Goal: Check status: Check status

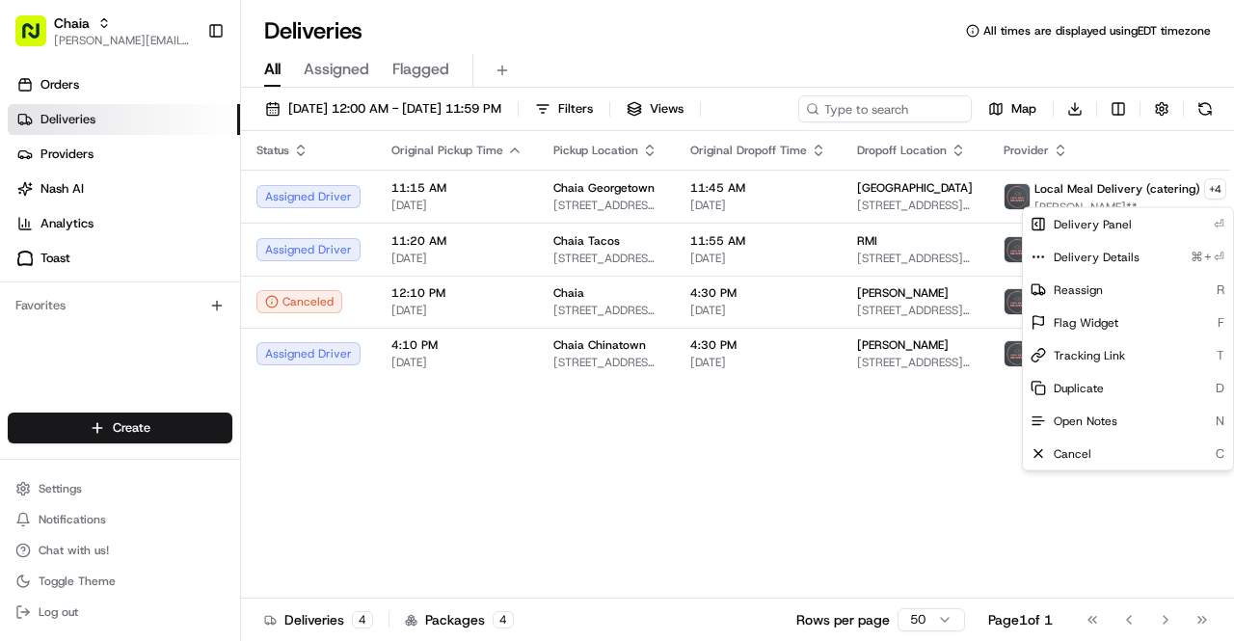
scroll to position [0, 53]
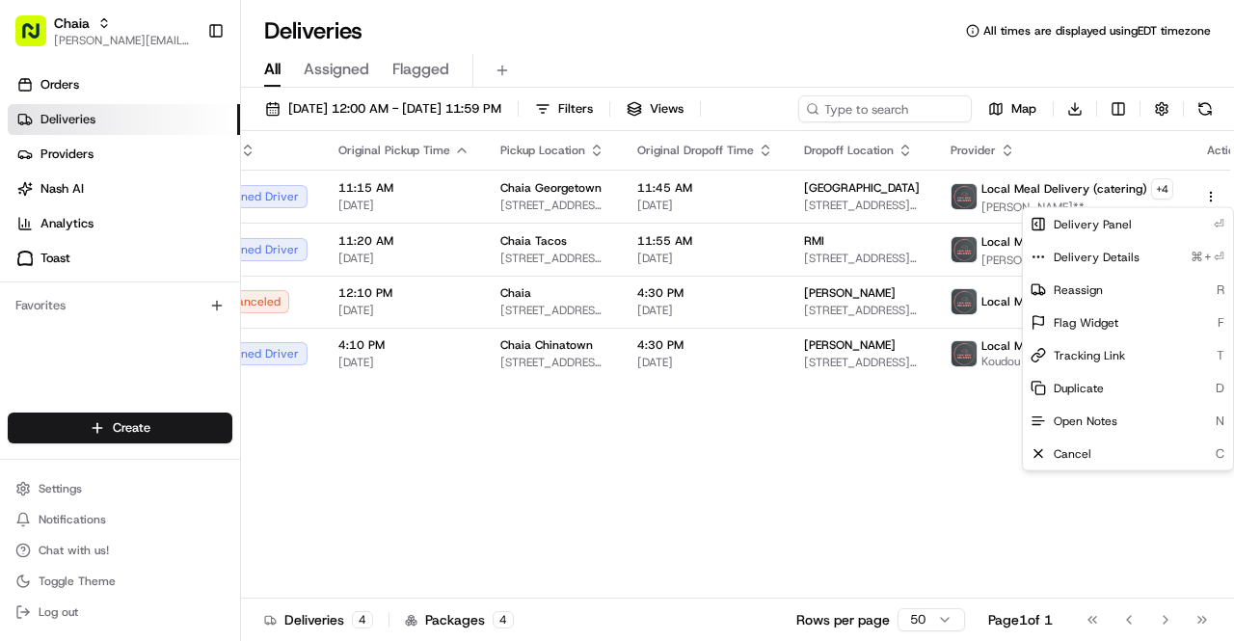
click at [357, 192] on html "Chaia [EMAIL_ADDRESS][DOMAIN_NAME] Toggle Sidebar Orders Deliveries Providers […" at bounding box center [617, 320] width 1234 height 641
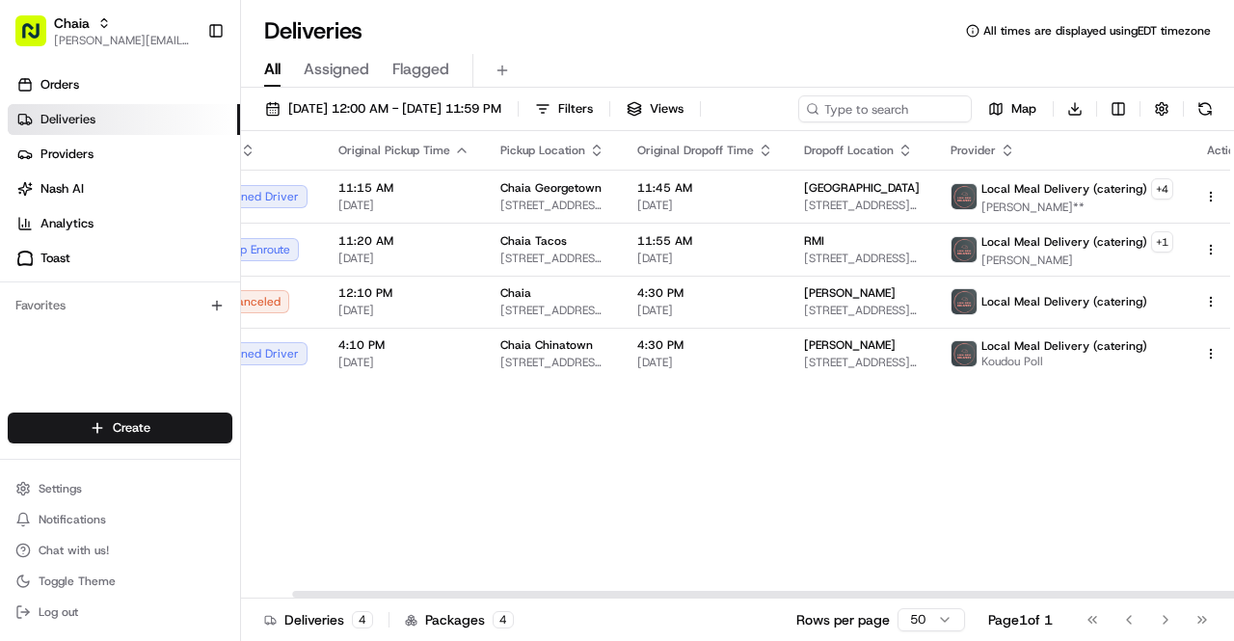
click at [357, 192] on span "11:15 AM" at bounding box center [403, 187] width 131 height 15
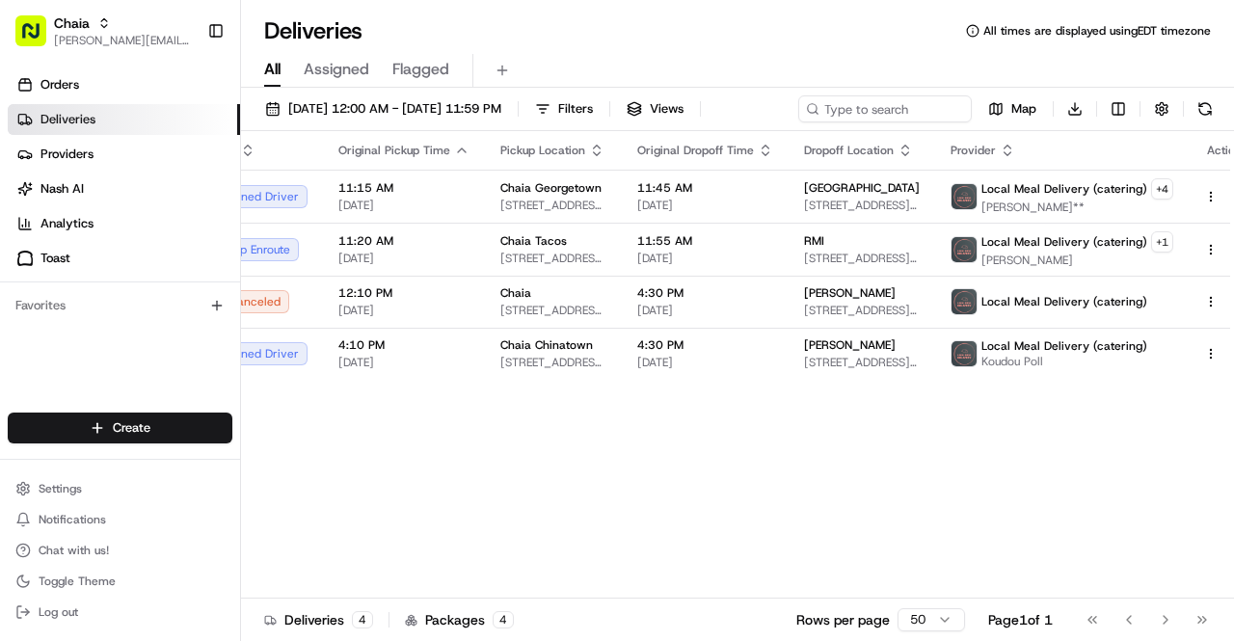
click at [63, 90] on span "Orders" at bounding box center [59, 84] width 39 height 17
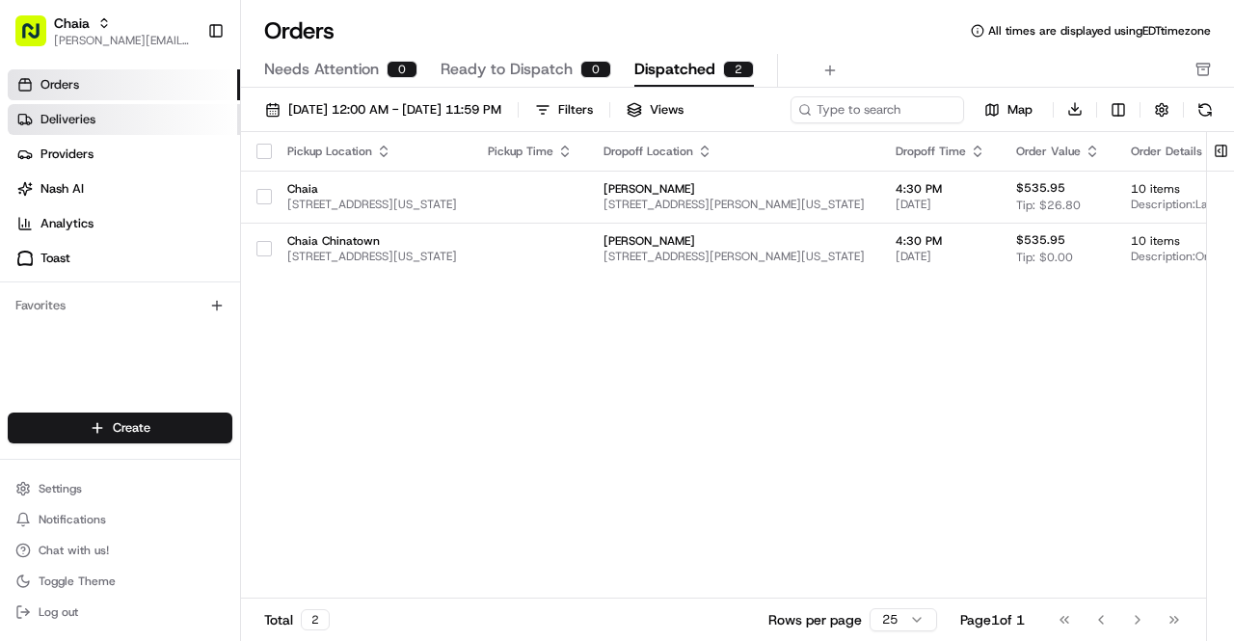
click at [93, 116] on span "Deliveries" at bounding box center [67, 119] width 55 height 17
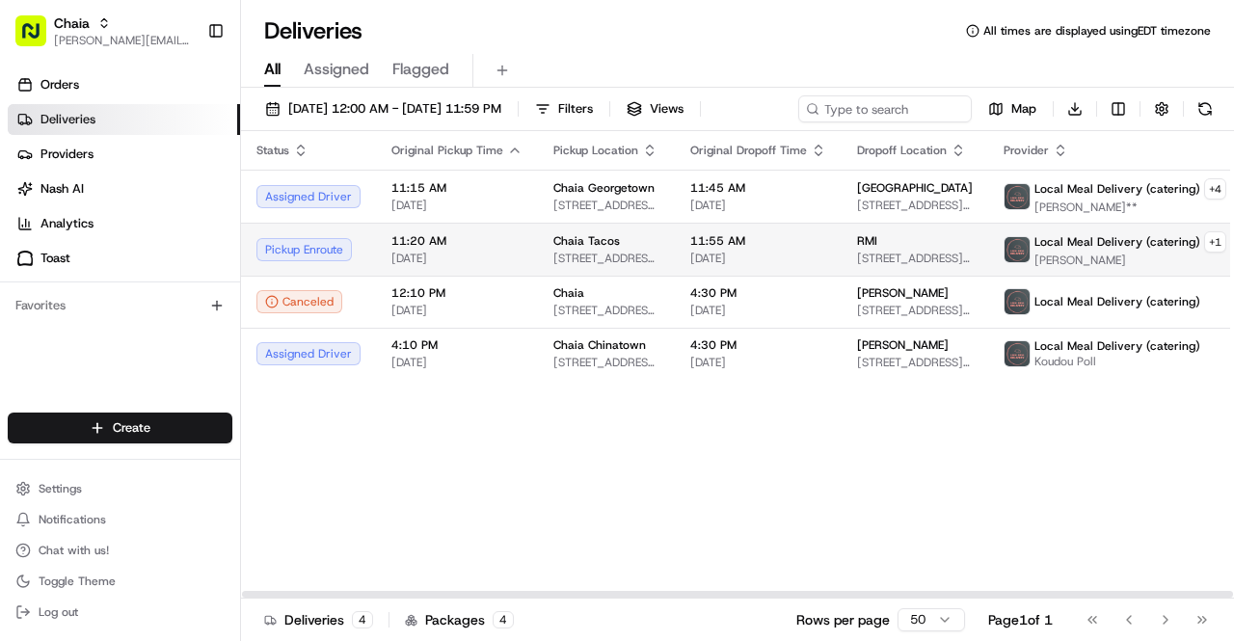
scroll to position [0, 53]
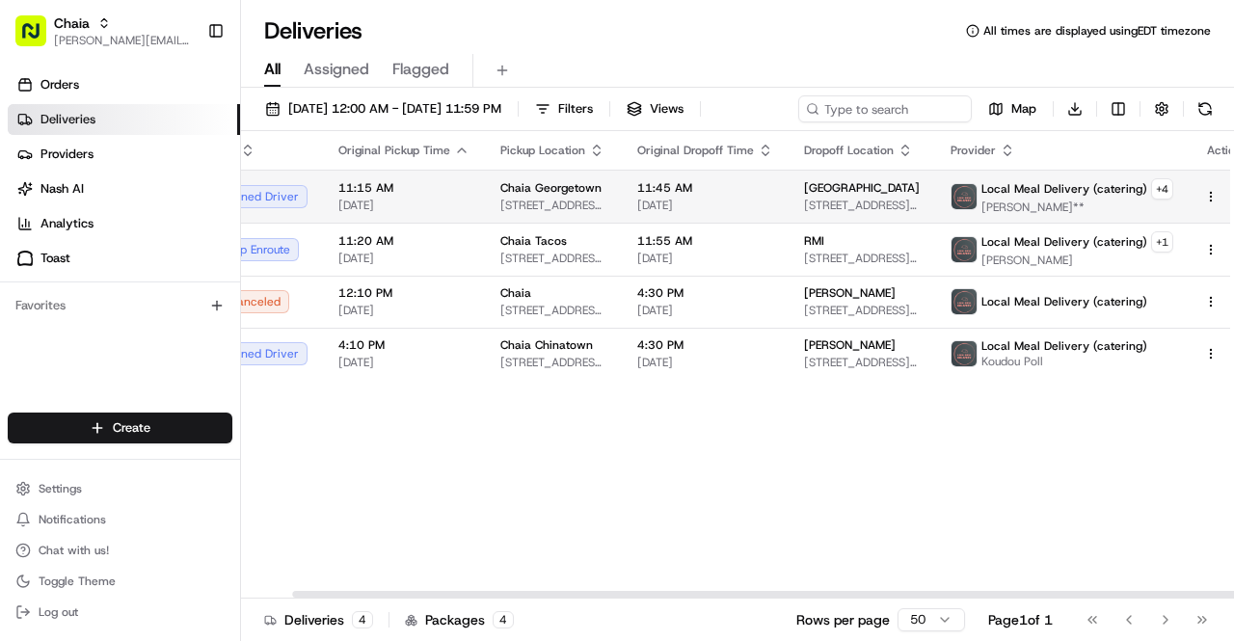
click at [1180, 199] on html "Chaia [EMAIL_ADDRESS][DOMAIN_NAME] Toggle Sidebar Orders Deliveries Providers […" at bounding box center [617, 320] width 1234 height 641
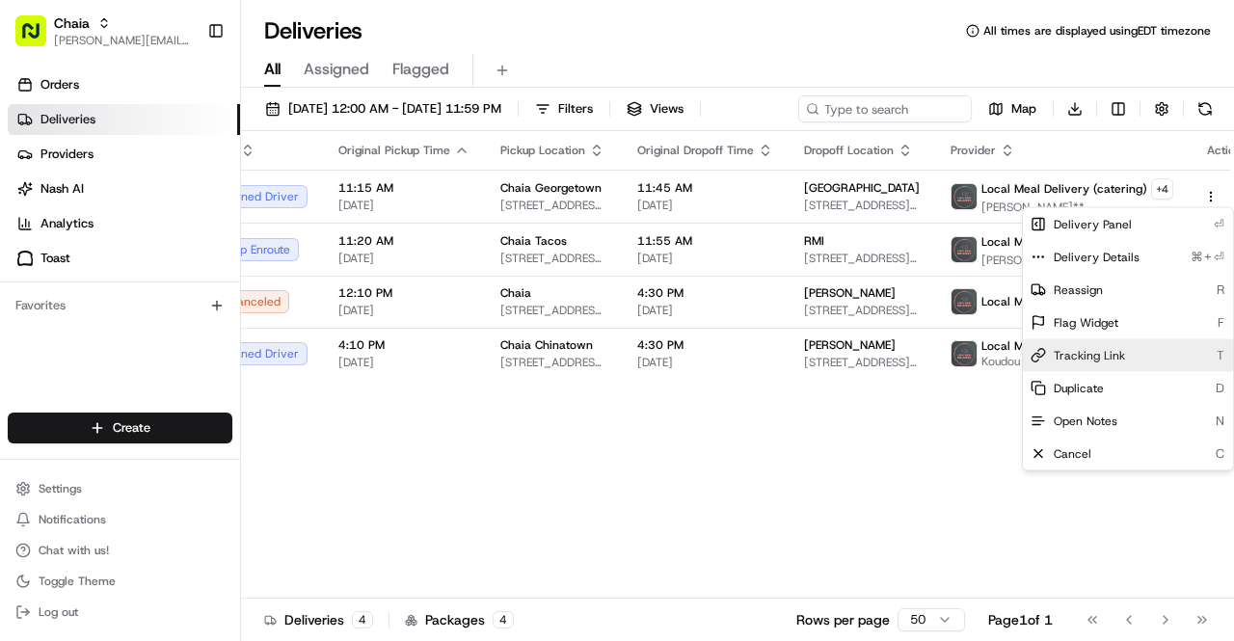
click at [1122, 352] on span "Tracking Link" at bounding box center [1088, 355] width 71 height 15
click at [1205, 194] on html "Chaia [EMAIL_ADDRESS][DOMAIN_NAME] Toggle Sidebar Orders Deliveries Providers […" at bounding box center [617, 320] width 1234 height 641
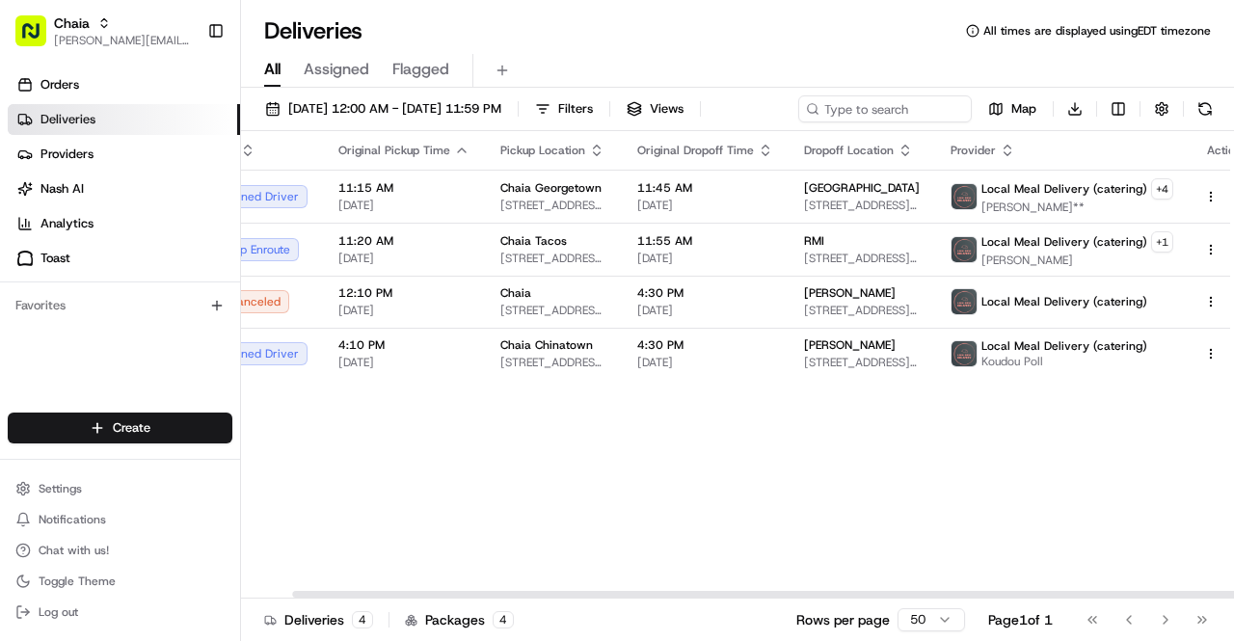
click at [1221, 194] on button at bounding box center [1232, 196] width 23 height 23
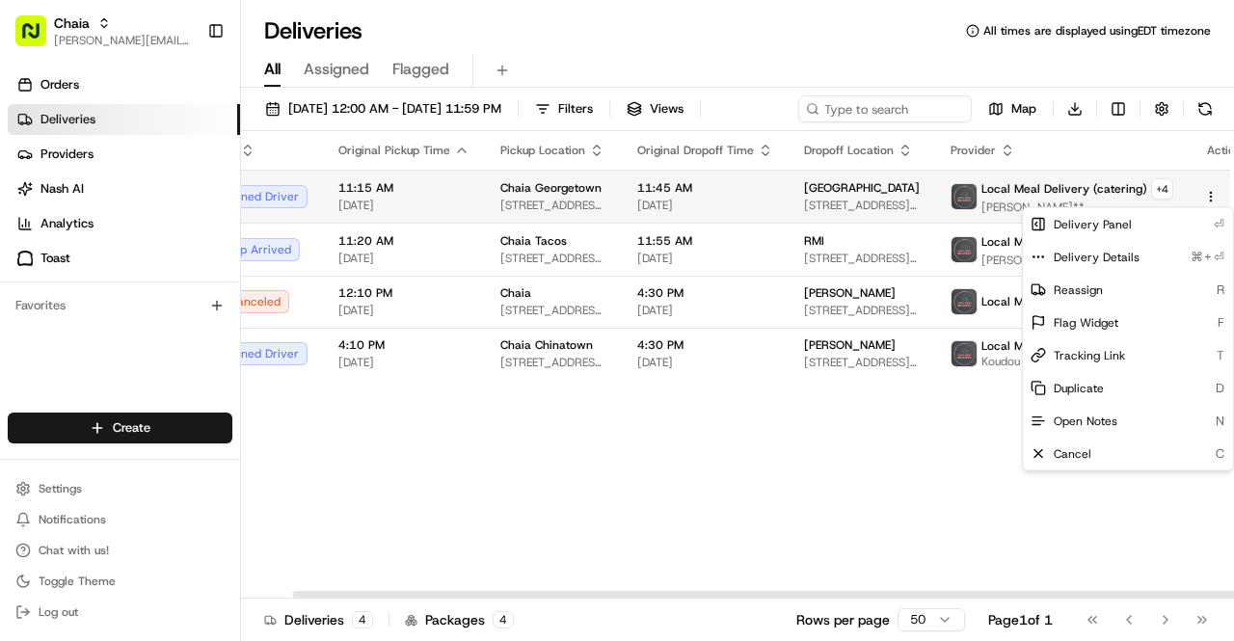
click at [1180, 195] on html "Chaia [EMAIL_ADDRESS][DOMAIN_NAME] Toggle Sidebar Orders Deliveries Providers […" at bounding box center [617, 320] width 1234 height 641
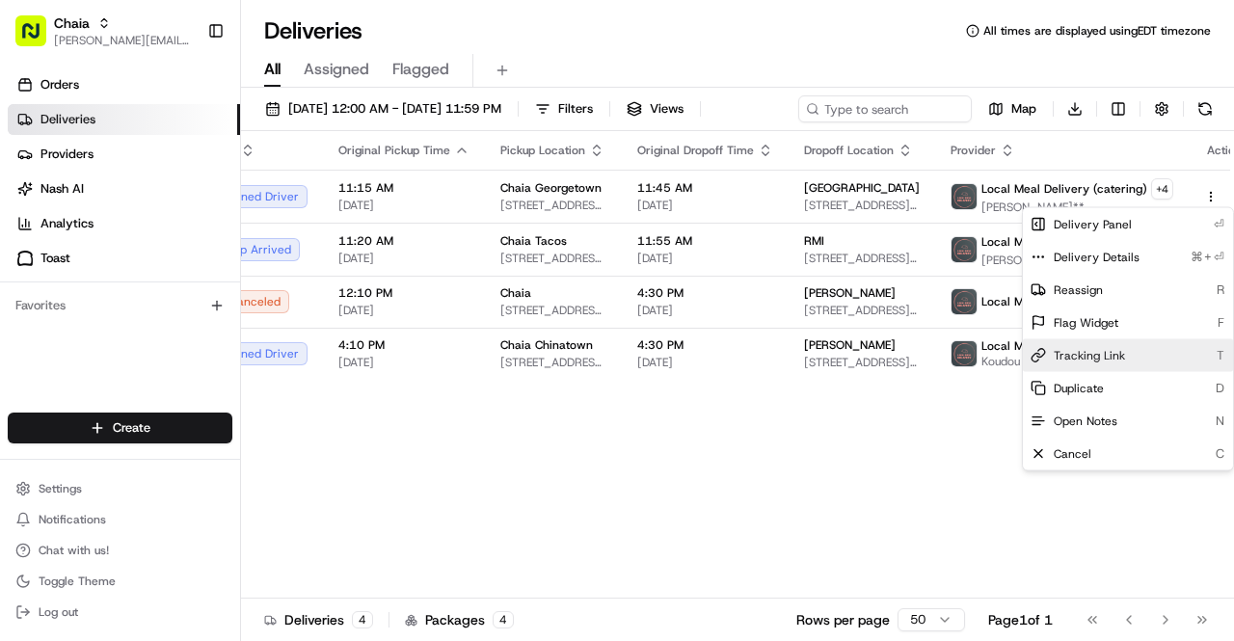
click at [1120, 351] on span "Tracking Link" at bounding box center [1088, 355] width 71 height 15
click at [952, 445] on html "Chaia [EMAIL_ADDRESS][DOMAIN_NAME] Toggle Sidebar Orders Deliveries Providers […" at bounding box center [617, 320] width 1234 height 641
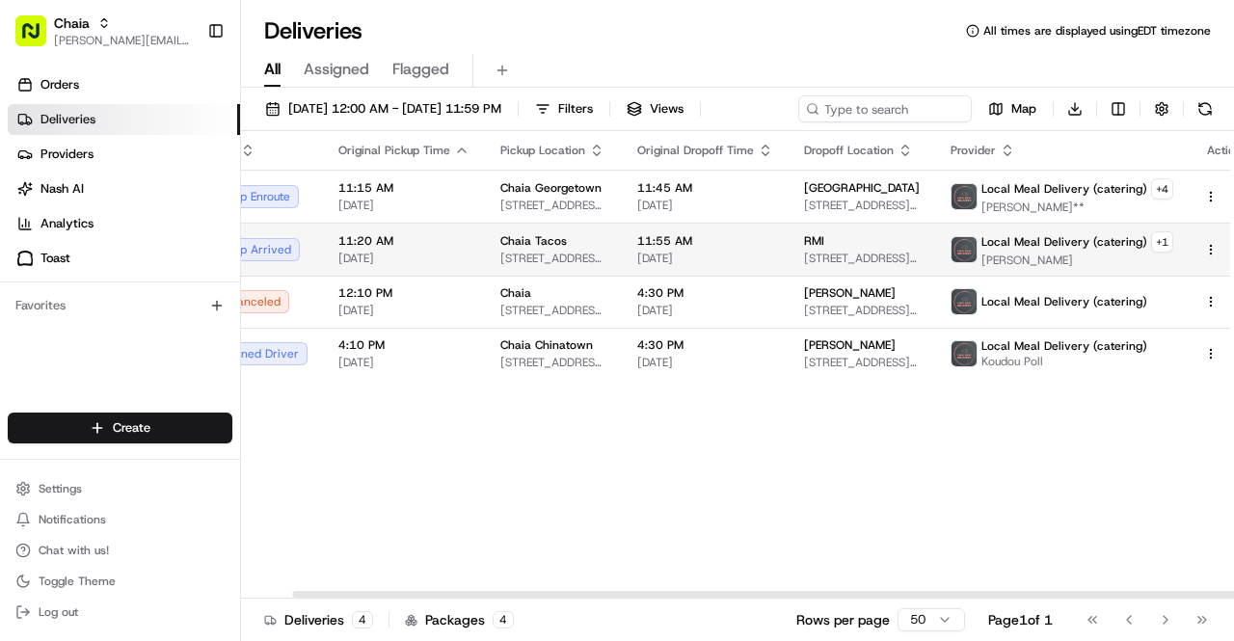
click at [1182, 248] on html "Chaia [EMAIL_ADDRESS][DOMAIN_NAME] Toggle Sidebar Orders Deliveries Providers […" at bounding box center [617, 320] width 1234 height 641
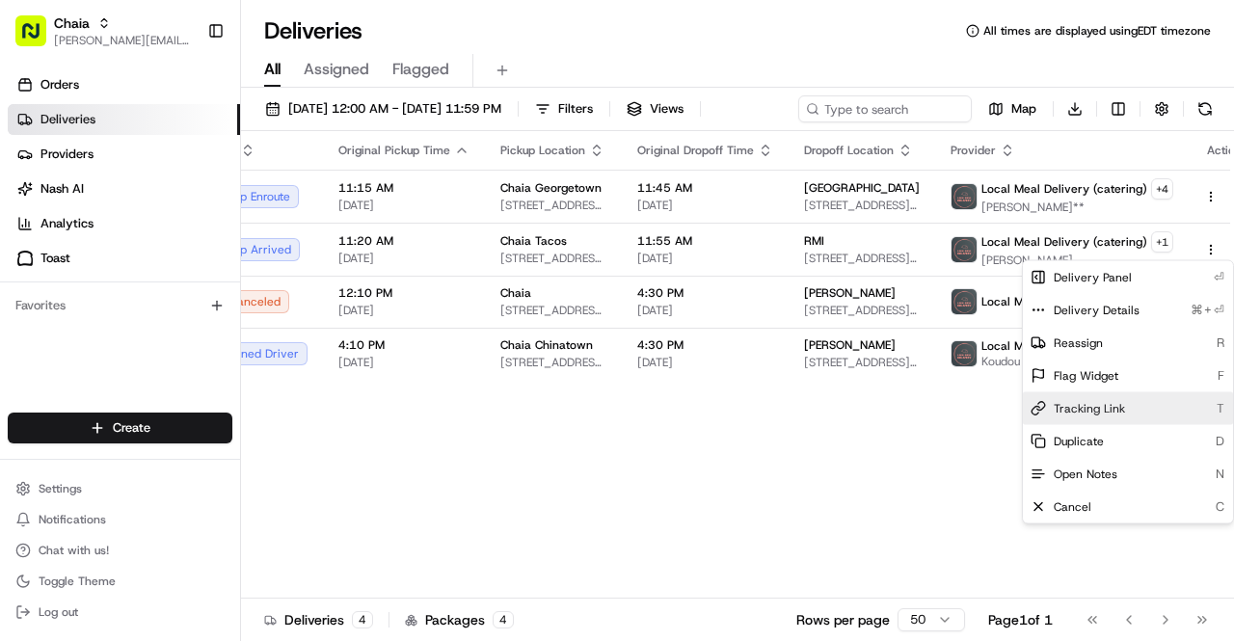
click at [1087, 413] on span "Tracking Link" at bounding box center [1088, 408] width 71 height 15
click at [1080, 402] on span "Tracking Link" at bounding box center [1088, 408] width 71 height 15
click at [1091, 406] on span "Tracking Link" at bounding box center [1088, 408] width 71 height 15
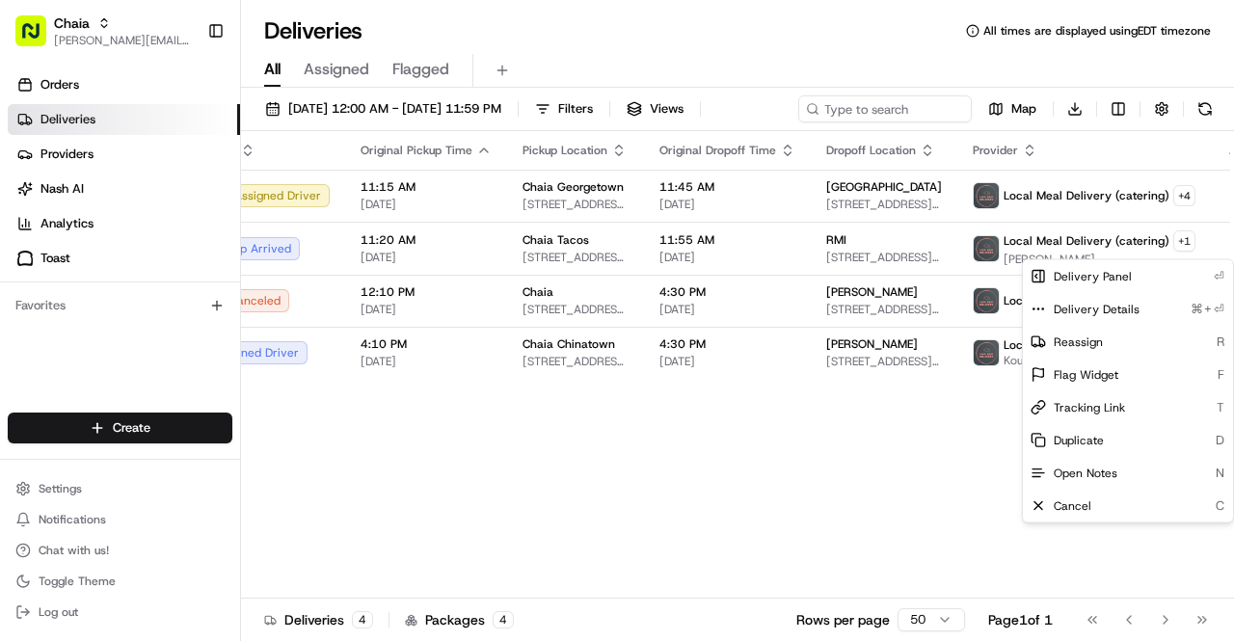
click at [598, 484] on html "Chaia [EMAIL_ADDRESS][DOMAIN_NAME] Toggle Sidebar Orders Deliveries Providers […" at bounding box center [617, 320] width 1234 height 641
